Goal: Find specific page/section: Find specific page/section

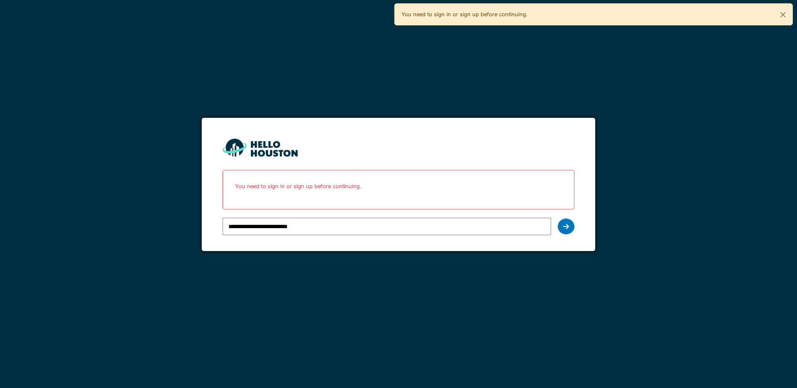
click at [566, 227] on icon at bounding box center [566, 226] width 6 height 7
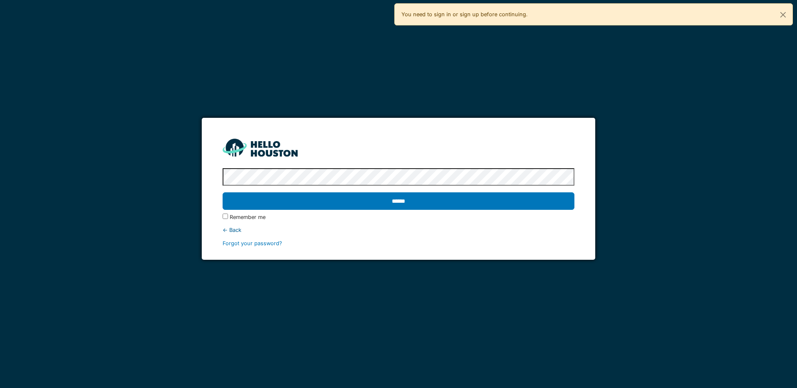
click at [319, 190] on div "******" at bounding box center [398, 201] width 351 height 24
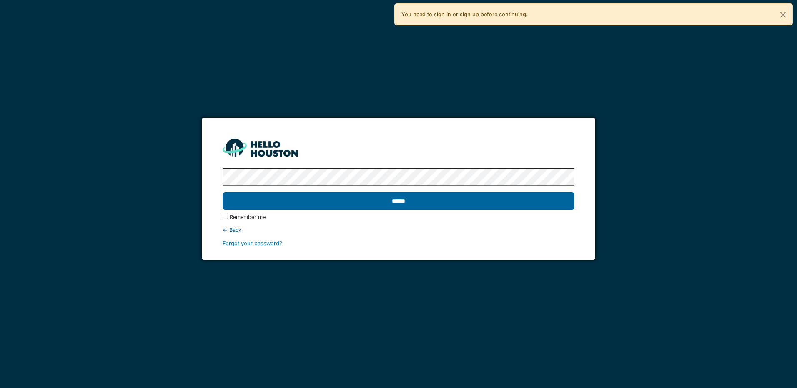
click at [322, 199] on input "******" at bounding box center [398, 202] width 351 height 18
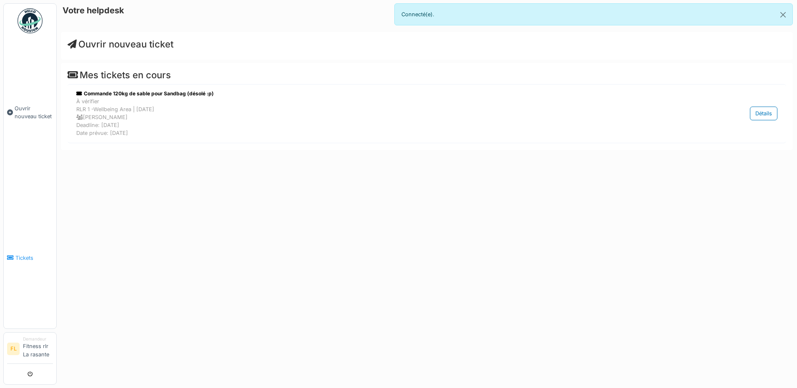
click at [44, 269] on link "Tickets" at bounding box center [30, 258] width 53 height 141
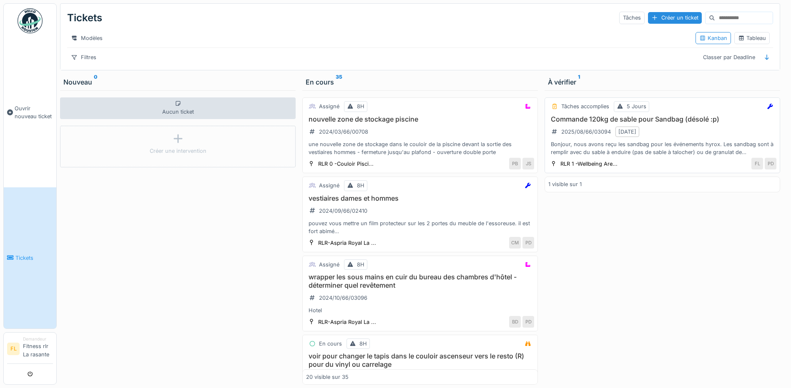
click at [653, 154] on div "Bonjour, nous avons reçu les sandbag pour les événements hyrox. Les sandbag son…" at bounding box center [662, 148] width 228 height 16
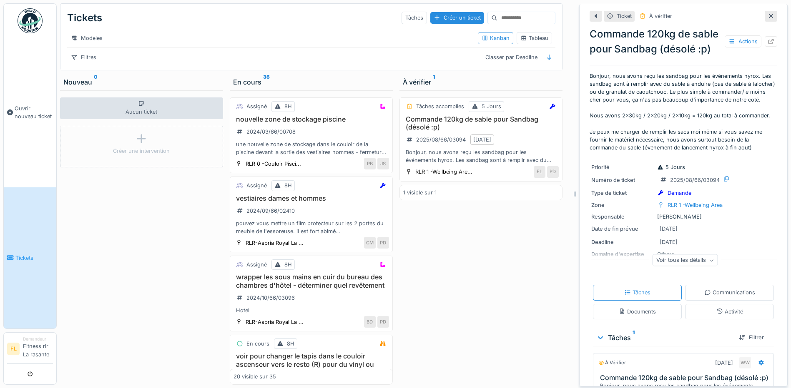
click at [768, 16] on icon at bounding box center [770, 16] width 4 height 4
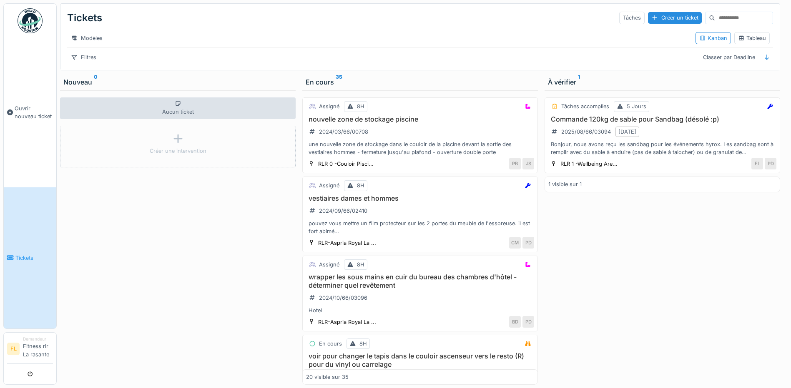
scroll to position [6, 0]
click at [673, 149] on div "Bonjour, nous avons reçu les sandbag pour les événements hyrox. Les sandbag son…" at bounding box center [662, 148] width 228 height 16
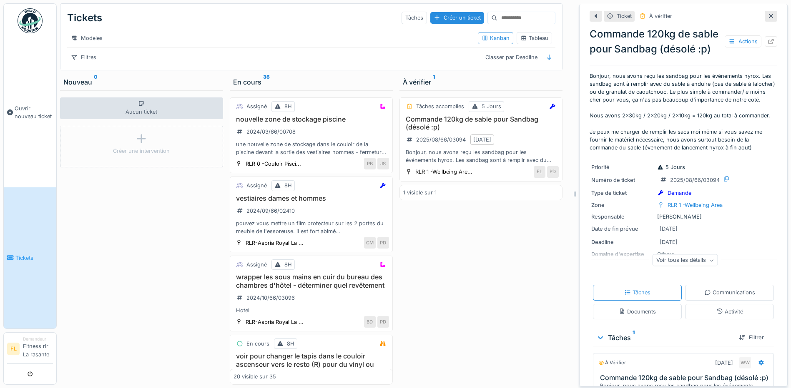
scroll to position [42, 0]
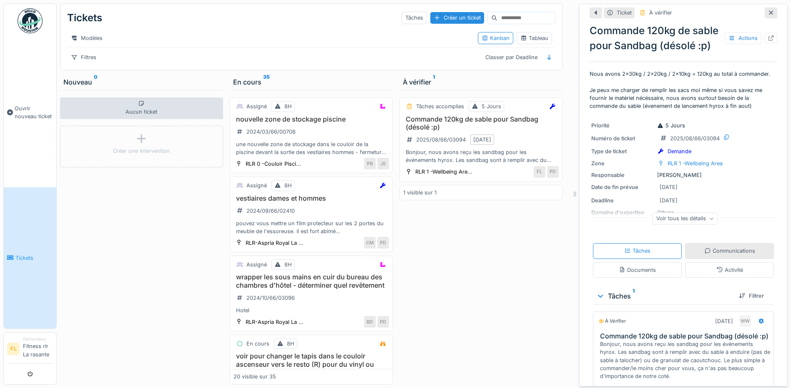
click at [711, 255] on div "Communications" at bounding box center [729, 251] width 51 height 8
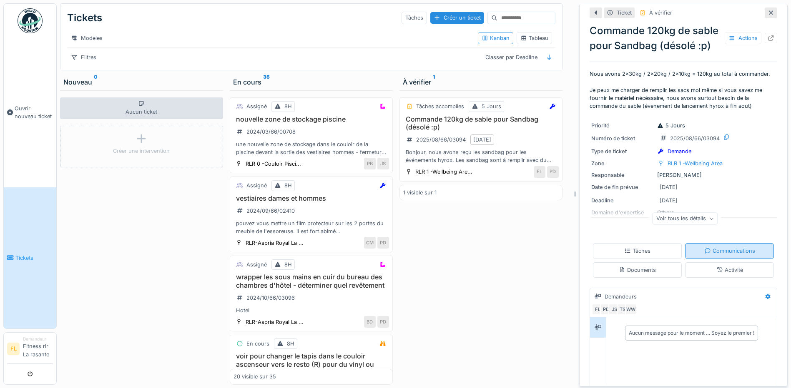
scroll to position [170, 0]
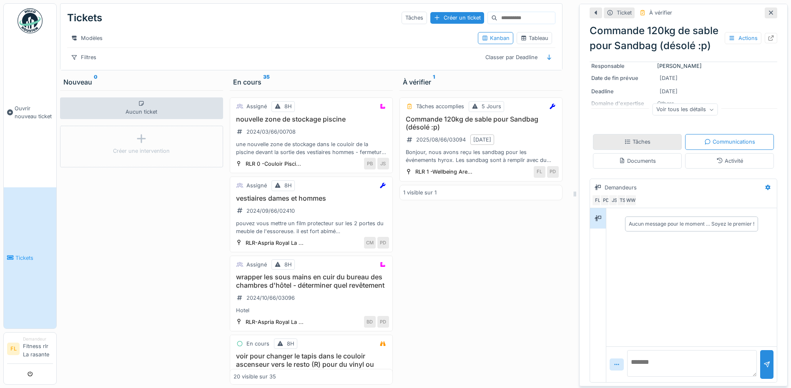
click at [651, 134] on div "Tâches" at bounding box center [637, 141] width 89 height 15
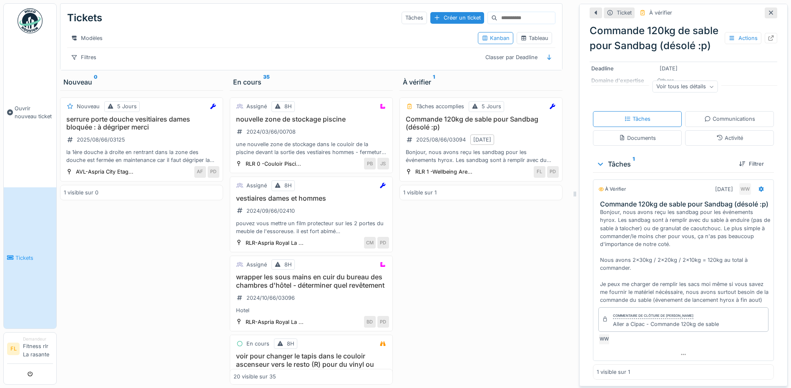
scroll to position [0, 0]
